Goal: Information Seeking & Learning: Learn about a topic

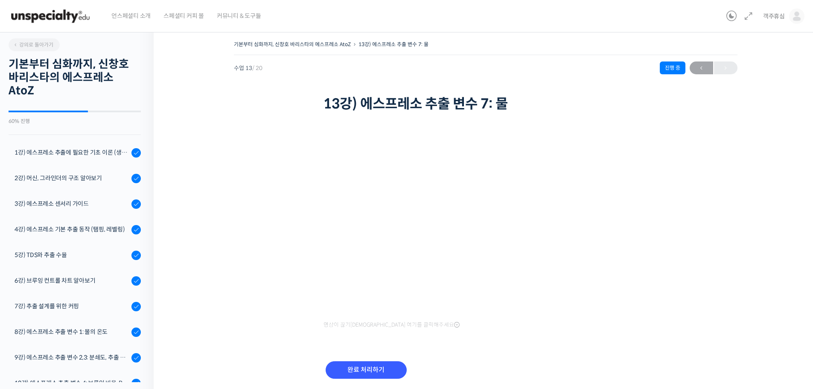
scroll to position [198, 0]
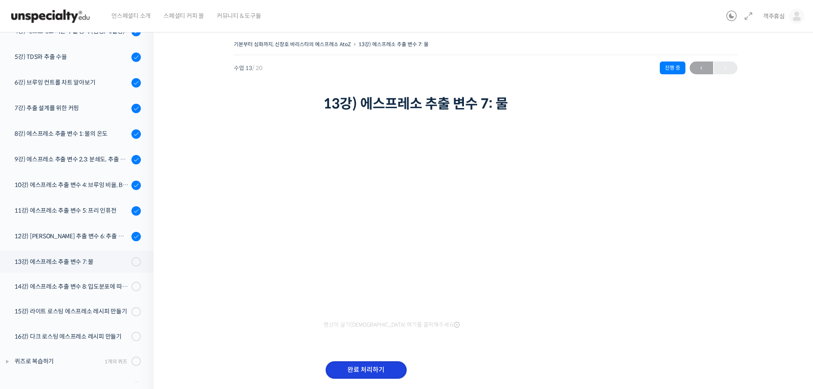
click at [373, 364] on input "완료 처리하기" at bounding box center [366, 369] width 81 height 17
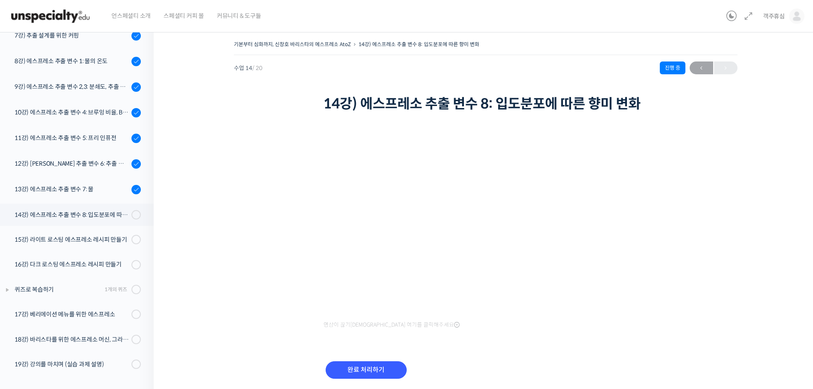
scroll to position [198, 0]
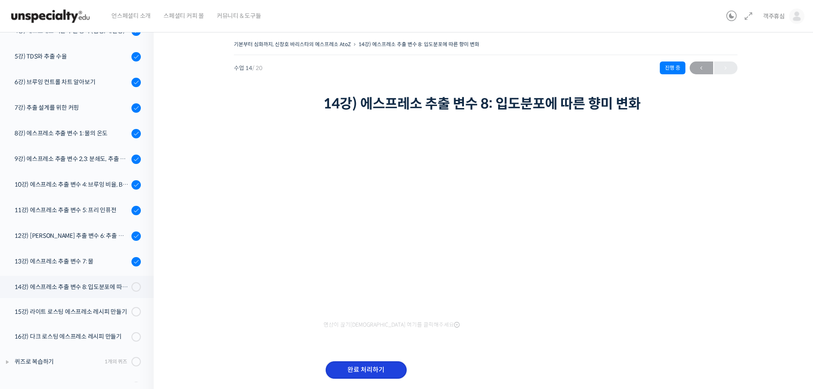
click at [373, 366] on input "완료 처리하기" at bounding box center [366, 369] width 81 height 17
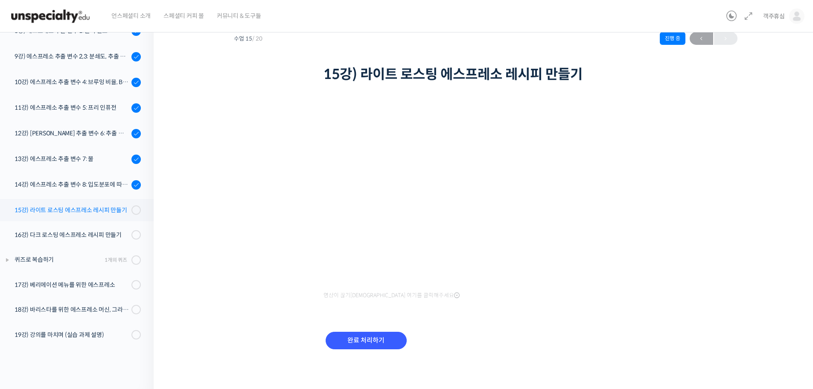
scroll to position [30, 0]
click at [102, 207] on div "15강) 라이트 로스팅 에스프레소 레시피 만들기" at bounding box center [72, 209] width 114 height 9
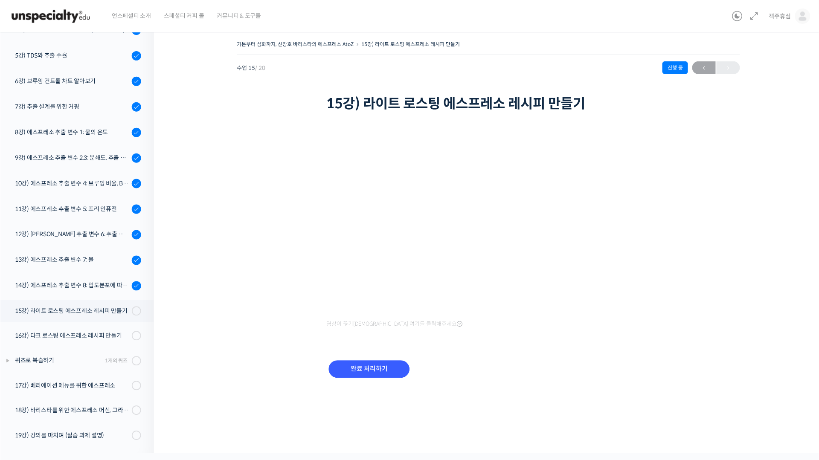
scroll to position [199, 0]
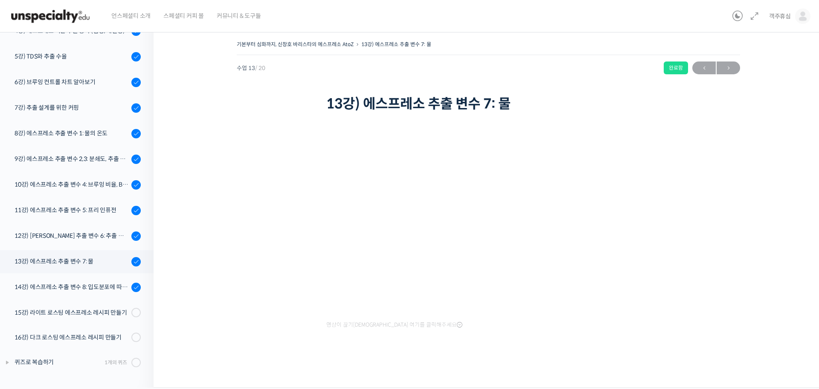
scroll to position [271, 0]
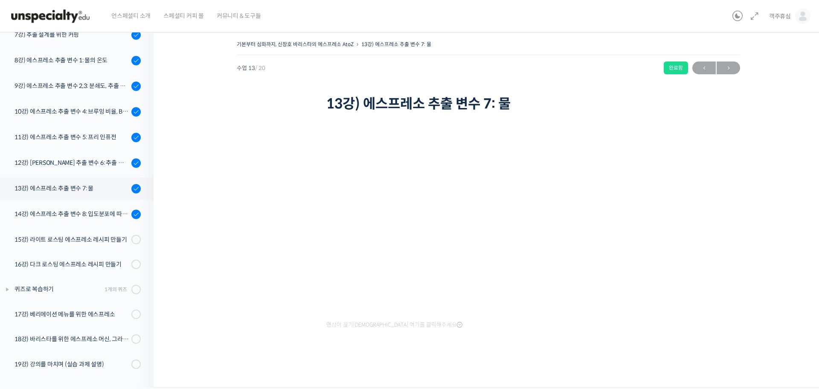
click at [51, 21] on img at bounding box center [51, 16] width 84 height 26
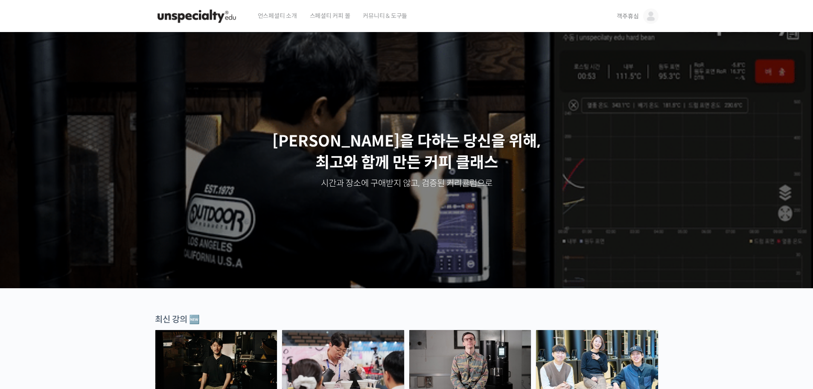
click at [628, 20] on span "객주휴심" at bounding box center [628, 16] width 22 height 8
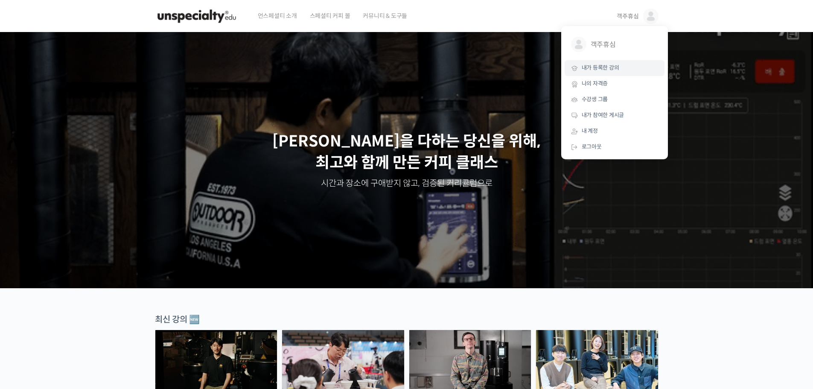
click at [604, 63] on link "내가 등록한 강의" at bounding box center [615, 68] width 100 height 16
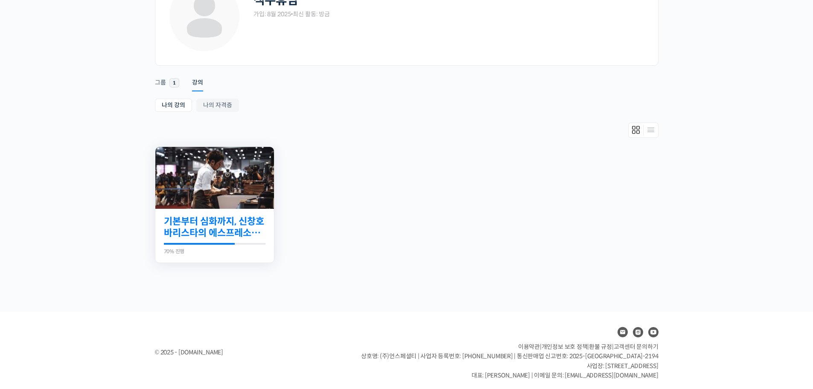
scroll to position [76, 0]
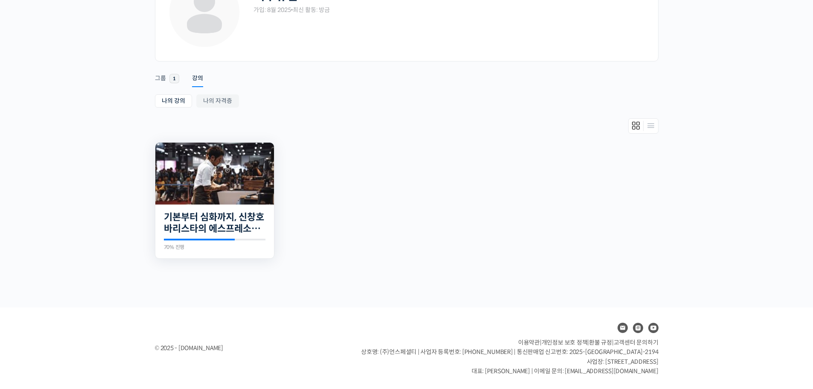
click at [223, 151] on img at bounding box center [214, 174] width 119 height 62
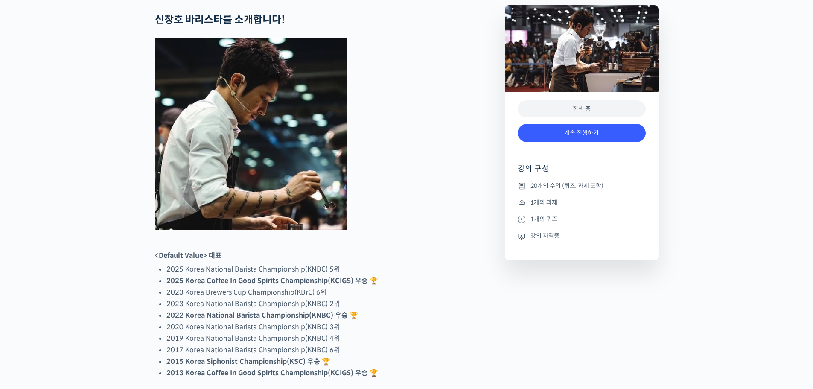
scroll to position [512, 0]
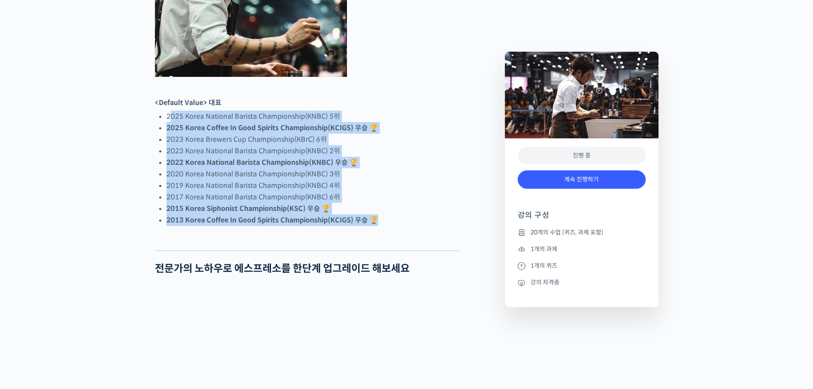
drag, startPoint x: 170, startPoint y: 144, endPoint x: 396, endPoint y: 261, distance: 253.9
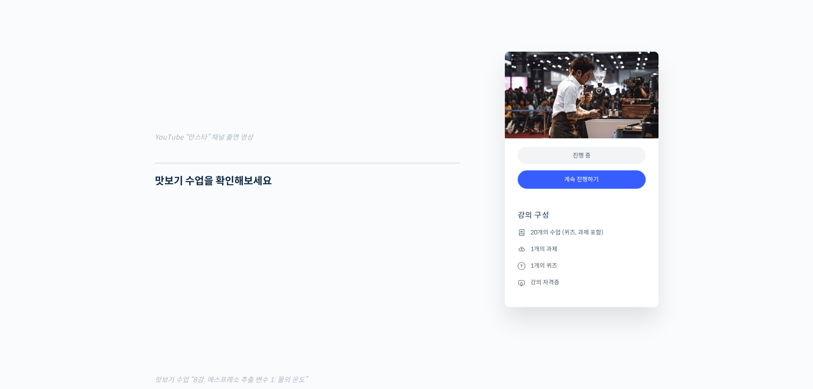
scroll to position [853, 0]
